Goal: Information Seeking & Learning: Learn about a topic

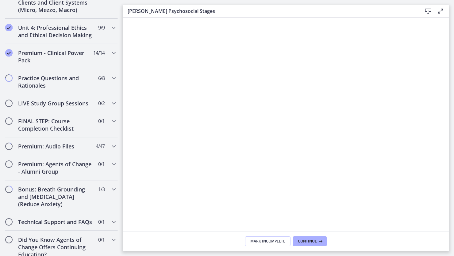
scroll to position [572, 0]
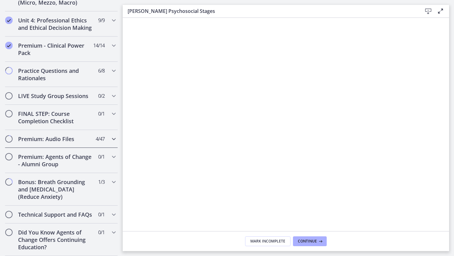
click at [54, 135] on h2 "Premium: Audio Files" at bounding box center [55, 138] width 75 height 7
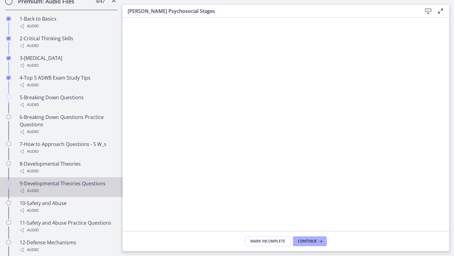
scroll to position [429, 0]
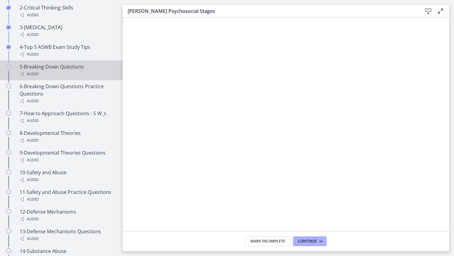
click at [36, 75] on div "5-Breaking Down Questions Audio" at bounding box center [68, 70] width 96 height 15
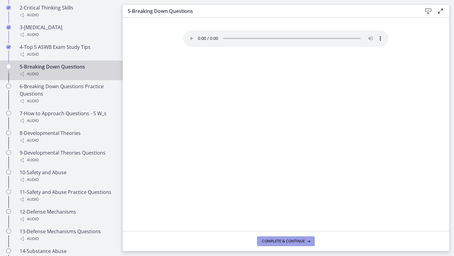
click at [289, 241] on span "Complete & continue" at bounding box center [283, 240] width 43 height 5
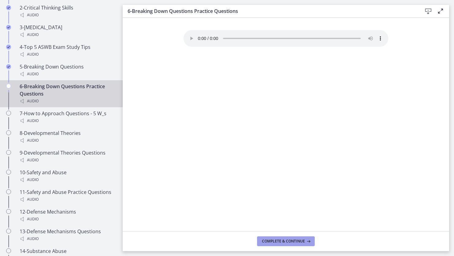
click at [296, 240] on span "Complete & continue" at bounding box center [283, 240] width 43 height 5
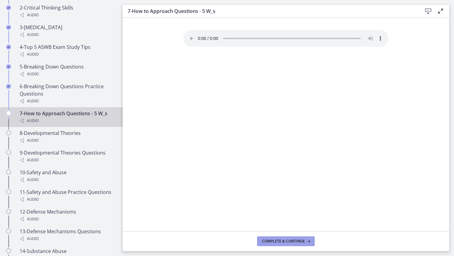
click at [281, 241] on span "Complete & continue" at bounding box center [283, 240] width 43 height 5
